Goal: Task Accomplishment & Management: Complete application form

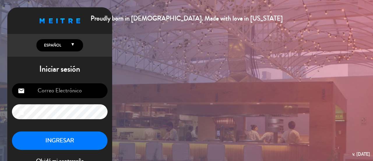
type input "[EMAIL_ADDRESS][DOMAIN_NAME]"
click at [63, 136] on button "INGRESAR" at bounding box center [60, 140] width 96 height 18
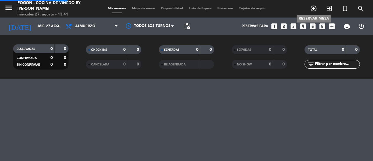
click at [312, 11] on icon "add_circle_outline" at bounding box center [313, 8] width 7 height 7
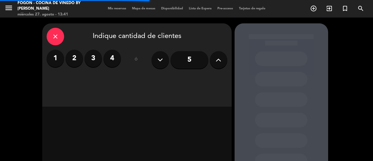
click at [71, 62] on label "2" at bounding box center [74, 58] width 17 height 17
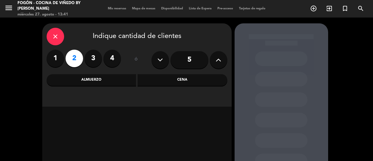
click at [92, 82] on div "Almuerzo" at bounding box center [92, 80] width 90 height 12
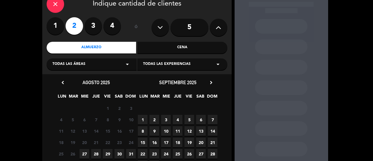
scroll to position [77, 0]
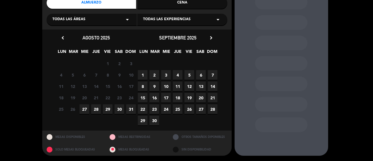
click at [84, 110] on span "27" at bounding box center [85, 109] width 10 height 10
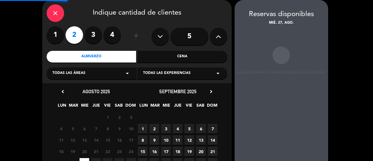
scroll to position [23, 0]
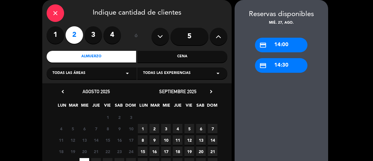
click at [292, 46] on div "credit_card 14:00" at bounding box center [281, 45] width 52 height 15
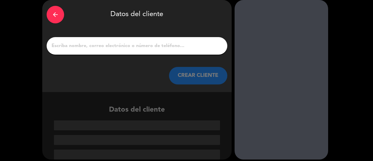
click at [60, 13] on div "arrow_back" at bounding box center [55, 14] width 17 height 17
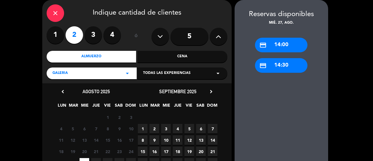
click at [285, 68] on div "credit_card 14:30" at bounding box center [281, 65] width 52 height 15
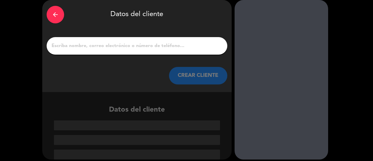
click at [122, 46] on input "1" at bounding box center [137, 46] width 172 height 8
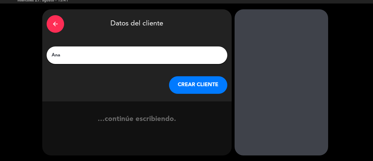
type input "Ana"
click at [195, 85] on button "CREAR CLIENTE" at bounding box center [198, 84] width 58 height 17
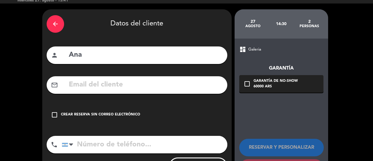
click at [85, 144] on input "tel" at bounding box center [145, 144] width 166 height 17
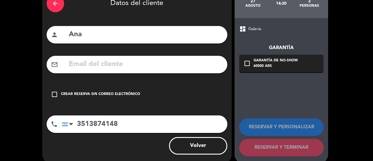
scroll to position [43, 0]
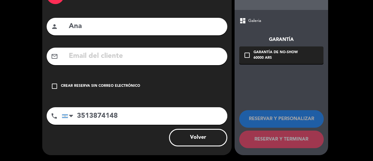
click at [128, 115] on input "3513874148" at bounding box center [145, 115] width 166 height 17
type input "3513874148"
click at [56, 87] on icon "check_box_outline_blank" at bounding box center [54, 86] width 7 height 7
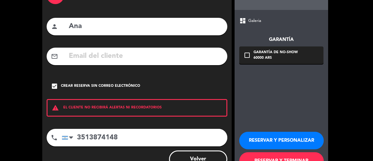
click at [264, 140] on button "RESERVAR Y PERSONALIZAR" at bounding box center [281, 140] width 85 height 17
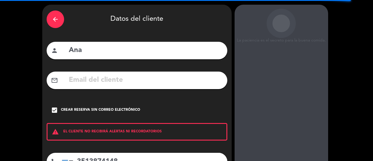
scroll to position [0, 0]
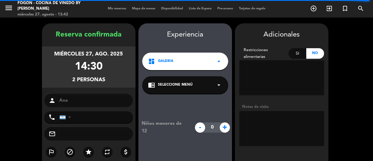
type input "[PHONE_NUMBER]"
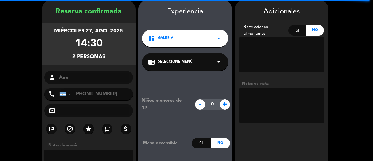
scroll to position [23, 0]
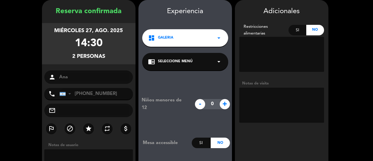
click at [200, 39] on div "dashboard Galeria arrow_drop_down" at bounding box center [185, 37] width 86 height 17
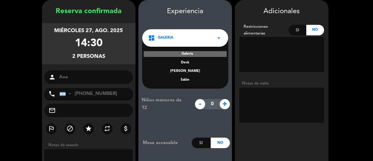
click at [200, 39] on div "dashboard Galeria arrow_drop_down" at bounding box center [185, 37] width 86 height 17
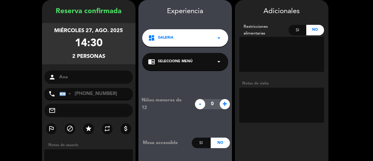
click at [267, 93] on textarea at bounding box center [281, 104] width 85 height 35
type textarea "h"
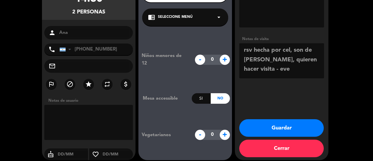
scroll to position [72, 0]
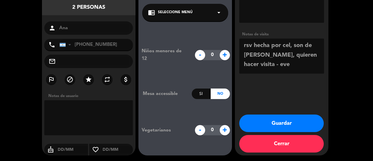
type textarea "rsv hecha por cel, son de [PERSON_NAME], quieren hacer visita - eve"
click at [272, 125] on button "Guardar" at bounding box center [281, 122] width 85 height 17
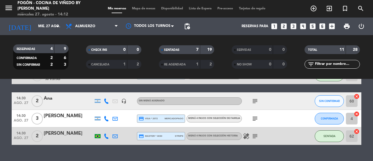
scroll to position [191, 0]
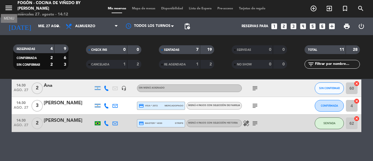
click at [9, 10] on icon "menu" at bounding box center [8, 7] width 9 height 9
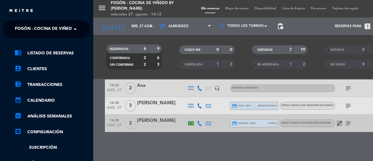
click at [42, 28] on span "Fogón - Cocina de viñedo by [PERSON_NAME]" at bounding box center [66, 29] width 102 height 12
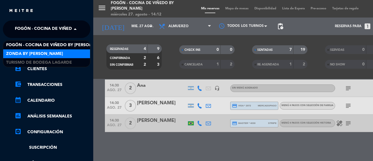
click at [42, 50] on span "Zonda by [PERSON_NAME]" at bounding box center [34, 53] width 57 height 7
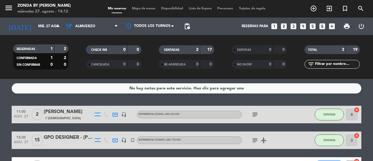
scroll to position [43, 0]
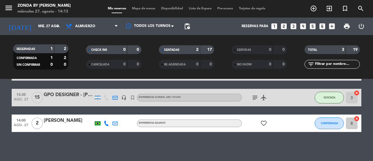
click at [70, 120] on div "[PERSON_NAME]" at bounding box center [69, 121] width 50 height 8
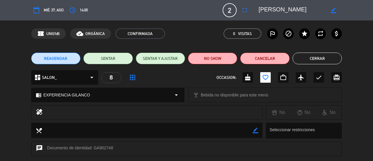
click at [318, 57] on button "Cerrar" at bounding box center [317, 58] width 49 height 12
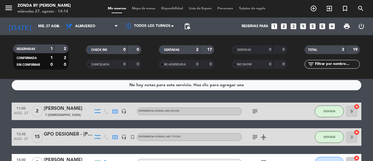
scroll to position [0, 0]
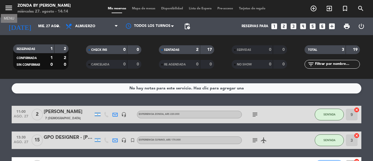
click at [12, 7] on icon "menu" at bounding box center [8, 7] width 9 height 9
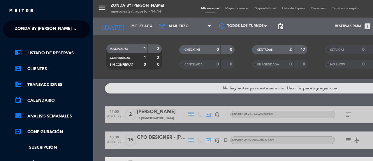
click at [34, 38] on div "chrome_reader_mode Listado de Reservas account_box Clientes account_balance_wal…" at bounding box center [47, 149] width 96 height 223
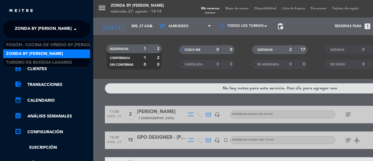
click at [34, 31] on span "Zonda by [PERSON_NAME]" at bounding box center [43, 29] width 57 height 12
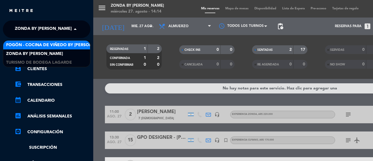
click at [36, 45] on span "Fogón - Cocina de viñedo by [PERSON_NAME]" at bounding box center [57, 45] width 102 height 7
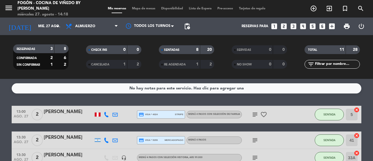
scroll to position [58, 0]
